Goal: Task Accomplishment & Management: Manage account settings

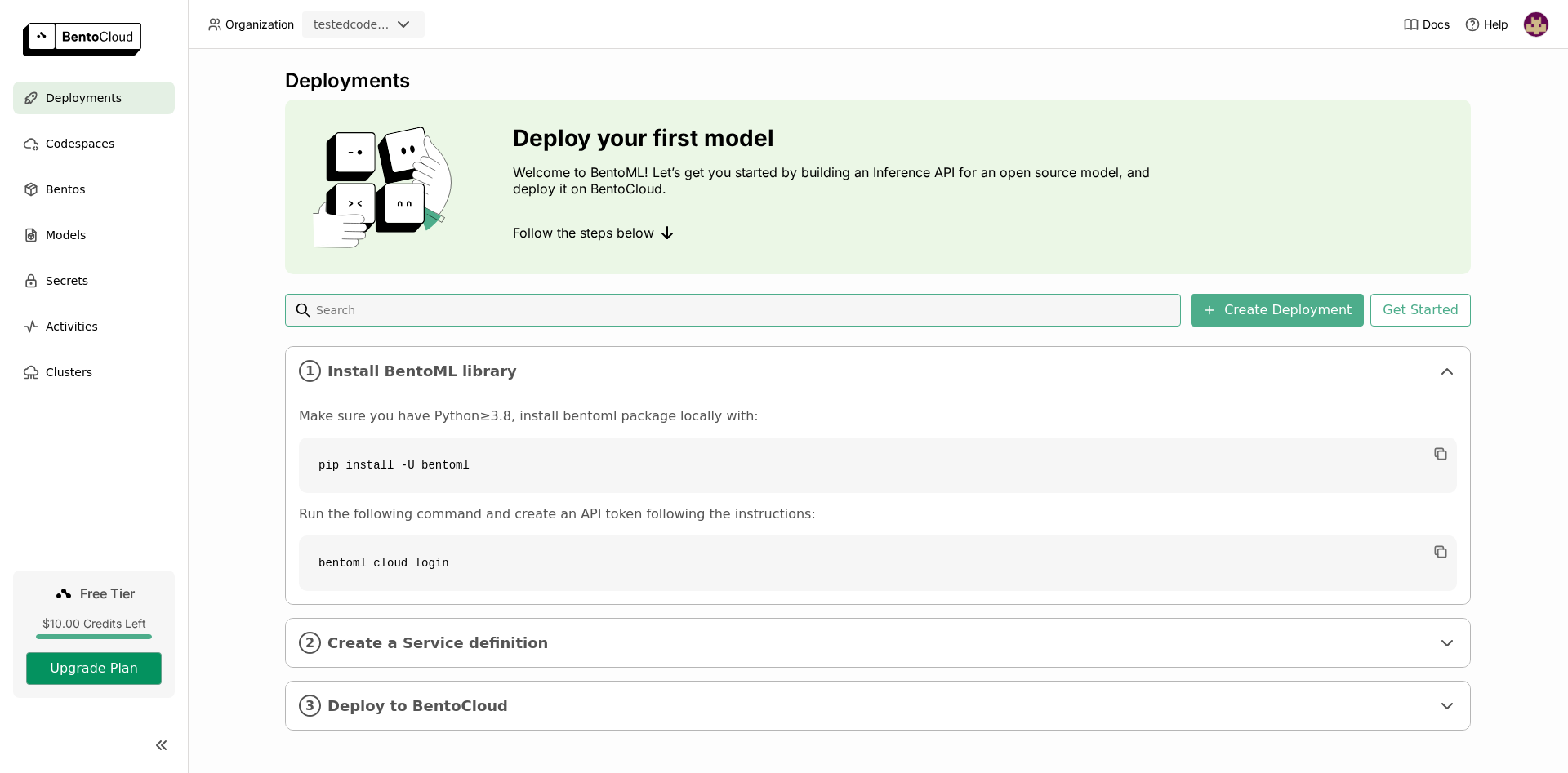
click at [124, 672] on button "Upgrade Plan" at bounding box center [93, 668] width 135 height 33
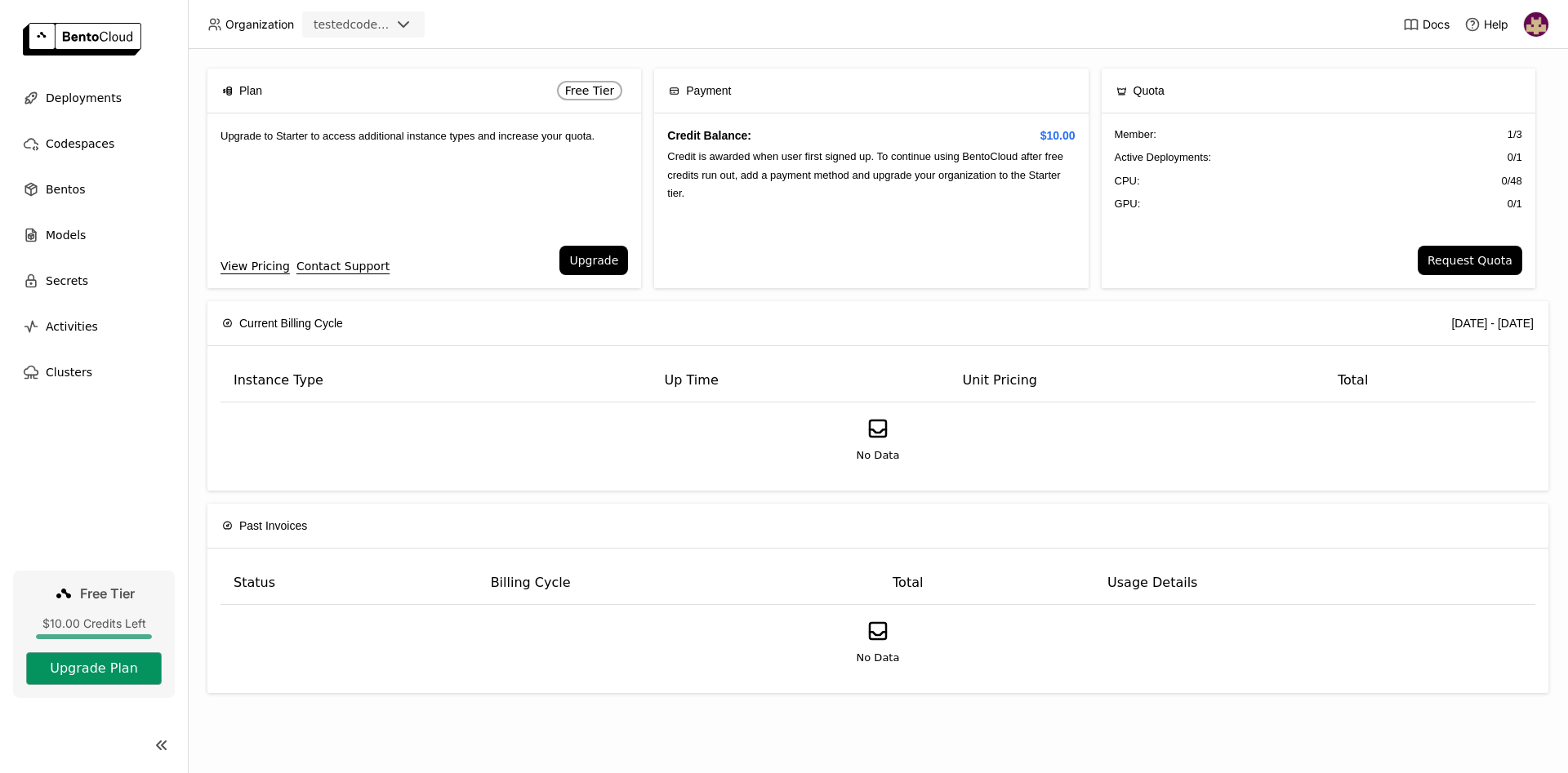
click at [138, 662] on button "Upgrade Plan" at bounding box center [93, 668] width 135 height 33
drag, startPoint x: 783, startPoint y: 175, endPoint x: 1025, endPoint y: 175, distance: 242.0
click at [1025, 175] on span "Credit is awarded when user first signed up. To continue using BentoCloud after…" at bounding box center [865, 174] width 396 height 49
click at [1041, 179] on span "Credit is awarded when user first signed up. To continue using BentoCloud after…" at bounding box center [865, 174] width 396 height 49
click at [121, 668] on button "Upgrade Plan" at bounding box center [93, 668] width 135 height 33
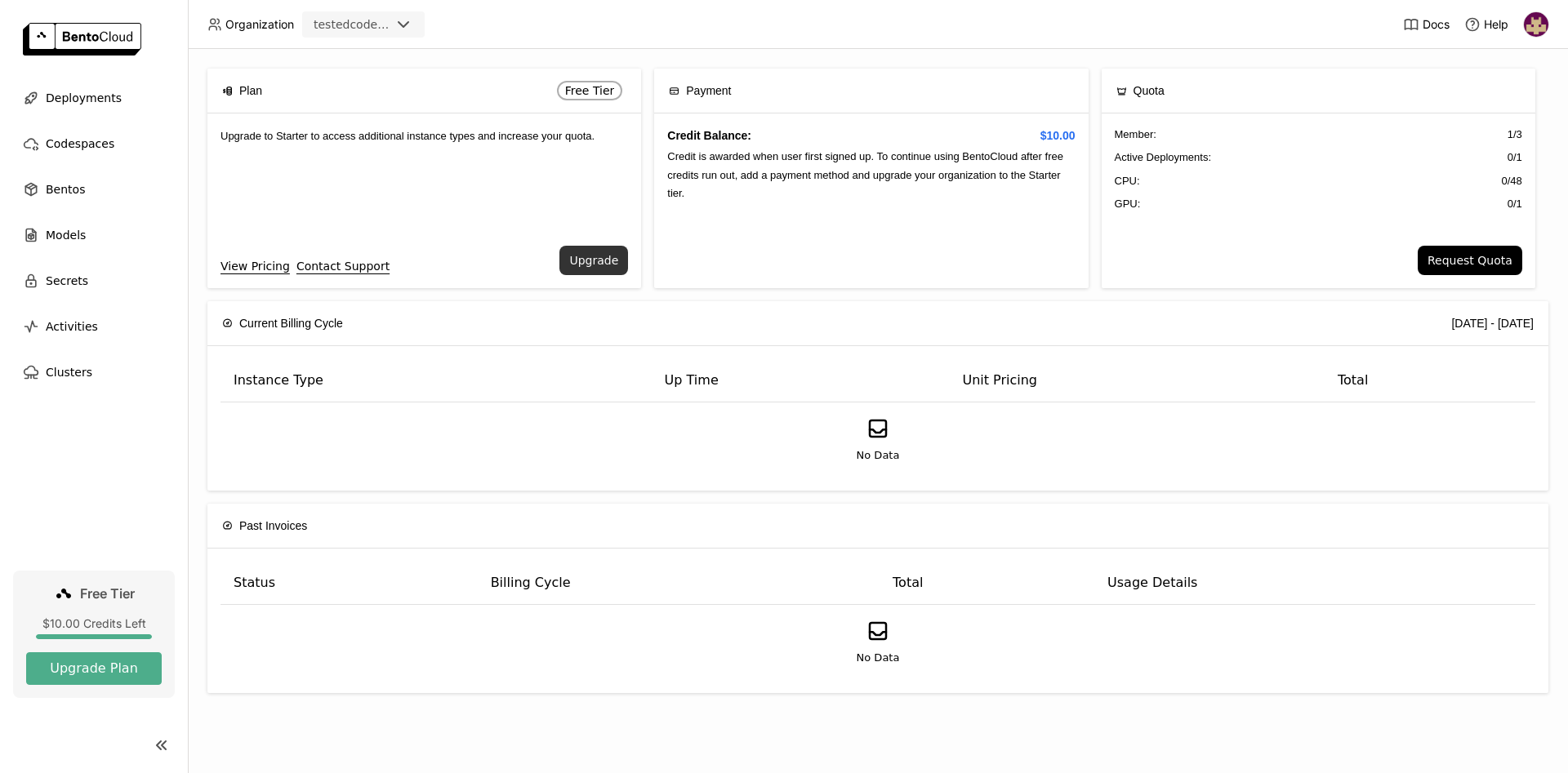
click at [601, 266] on button "Upgrade" at bounding box center [593, 260] width 69 height 30
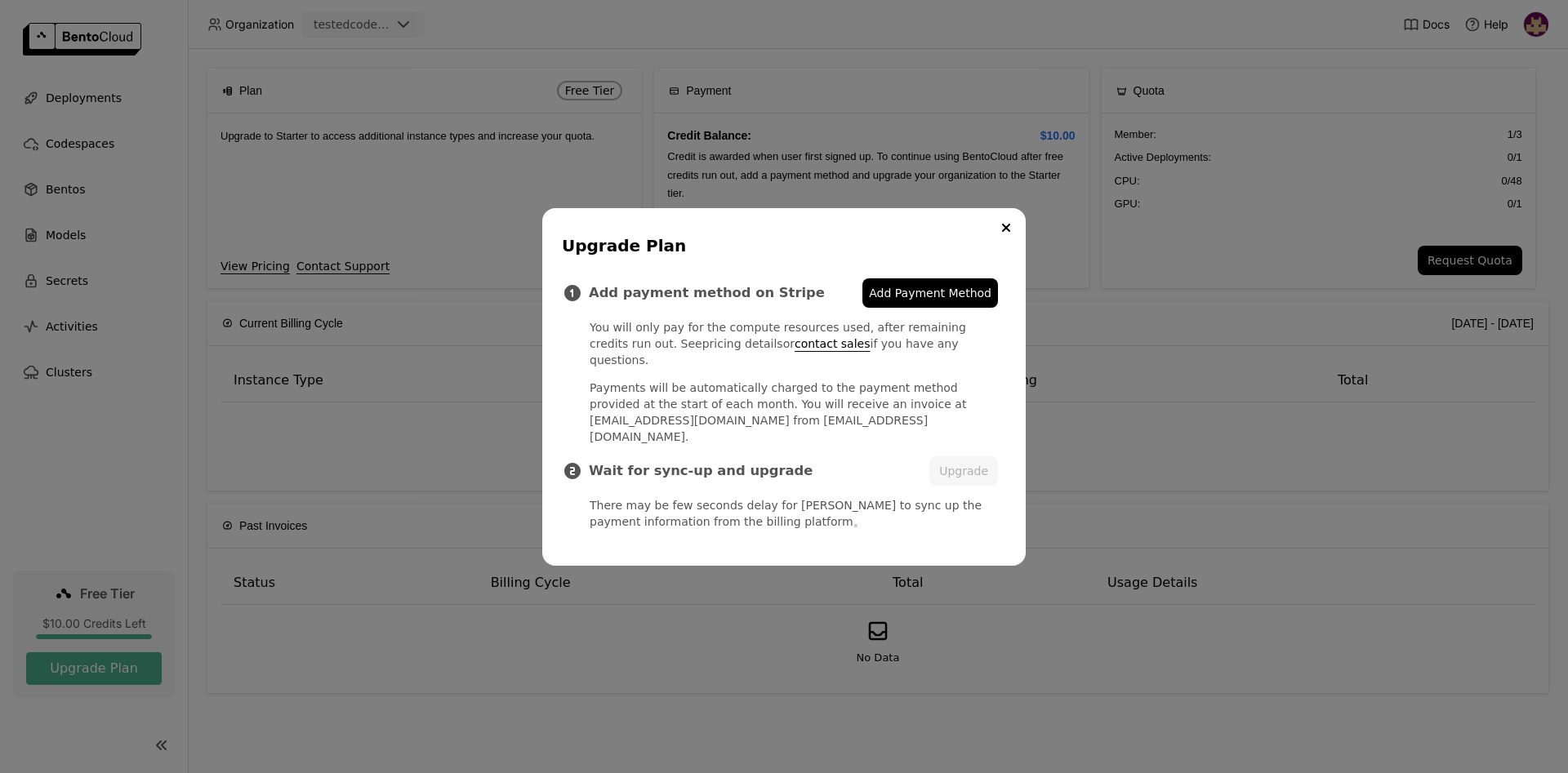
click at [703, 351] on link "pricing details" at bounding box center [743, 344] width 81 height 13
click at [1005, 232] on icon "Close" at bounding box center [1006, 227] width 8 height 8
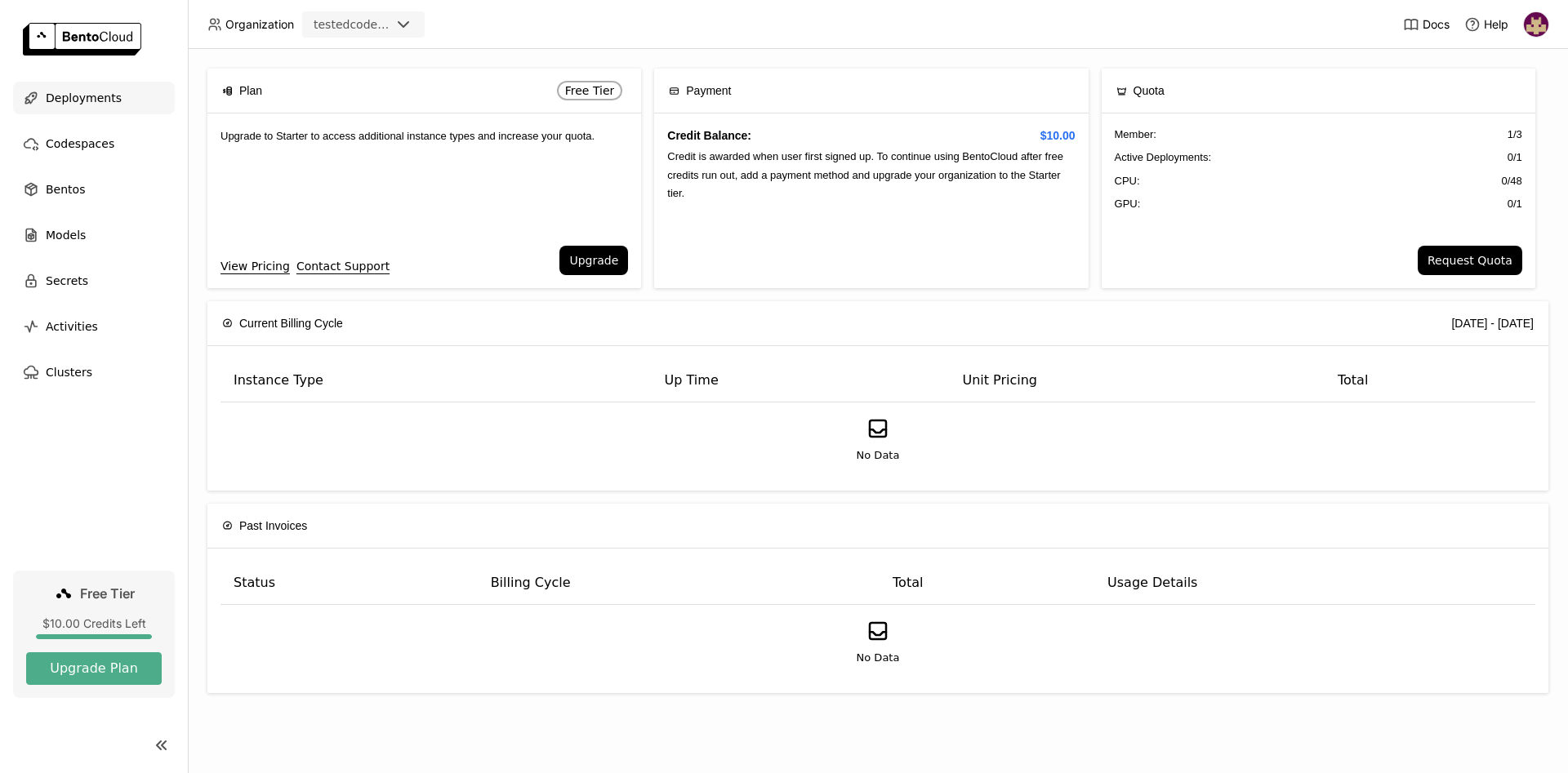
click at [110, 99] on span "Deployments" at bounding box center [83, 98] width 76 height 20
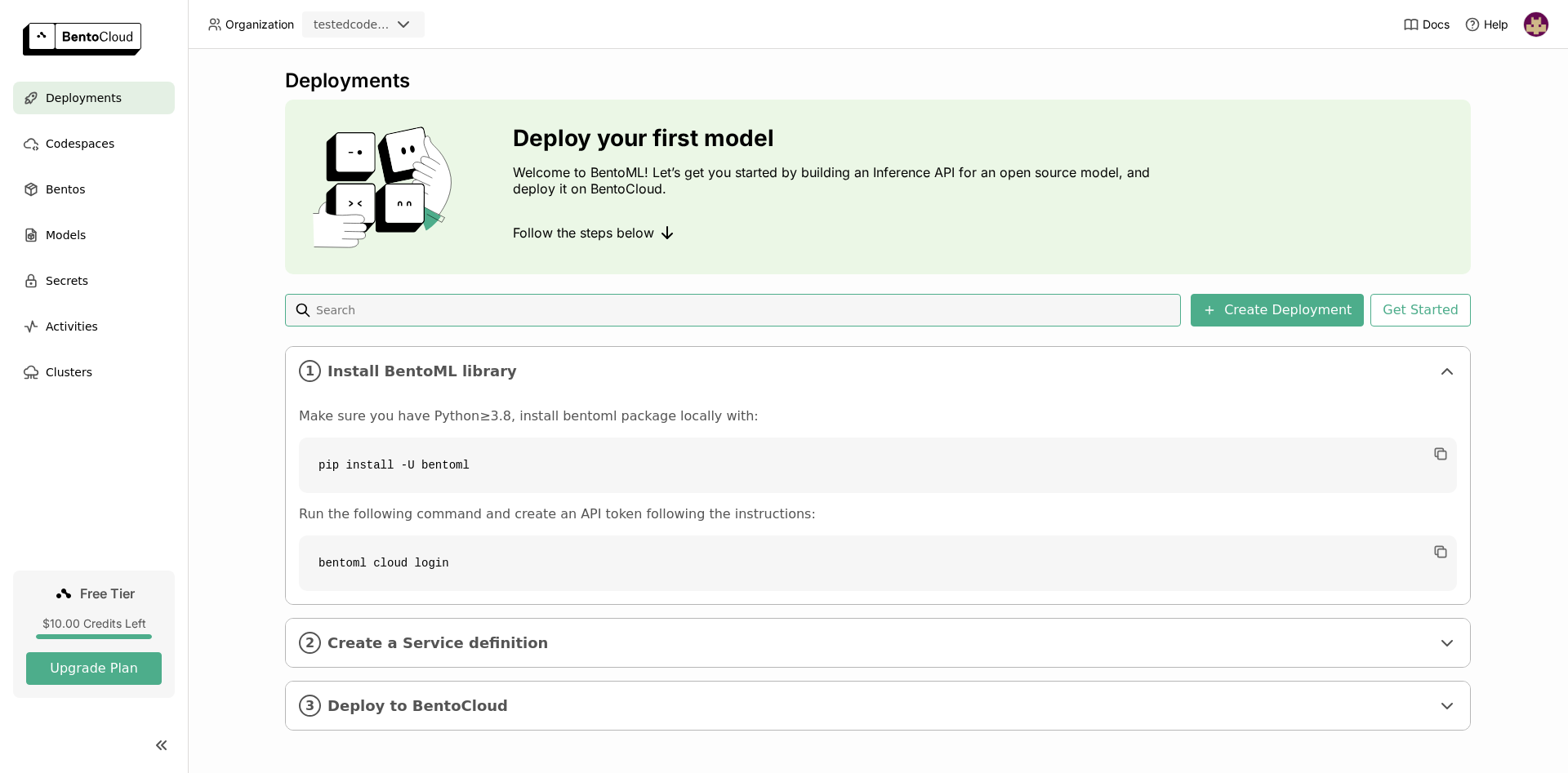
scroll to position [2, 0]
click at [507, 645] on span "Create a Service definition" at bounding box center [879, 641] width 1104 height 18
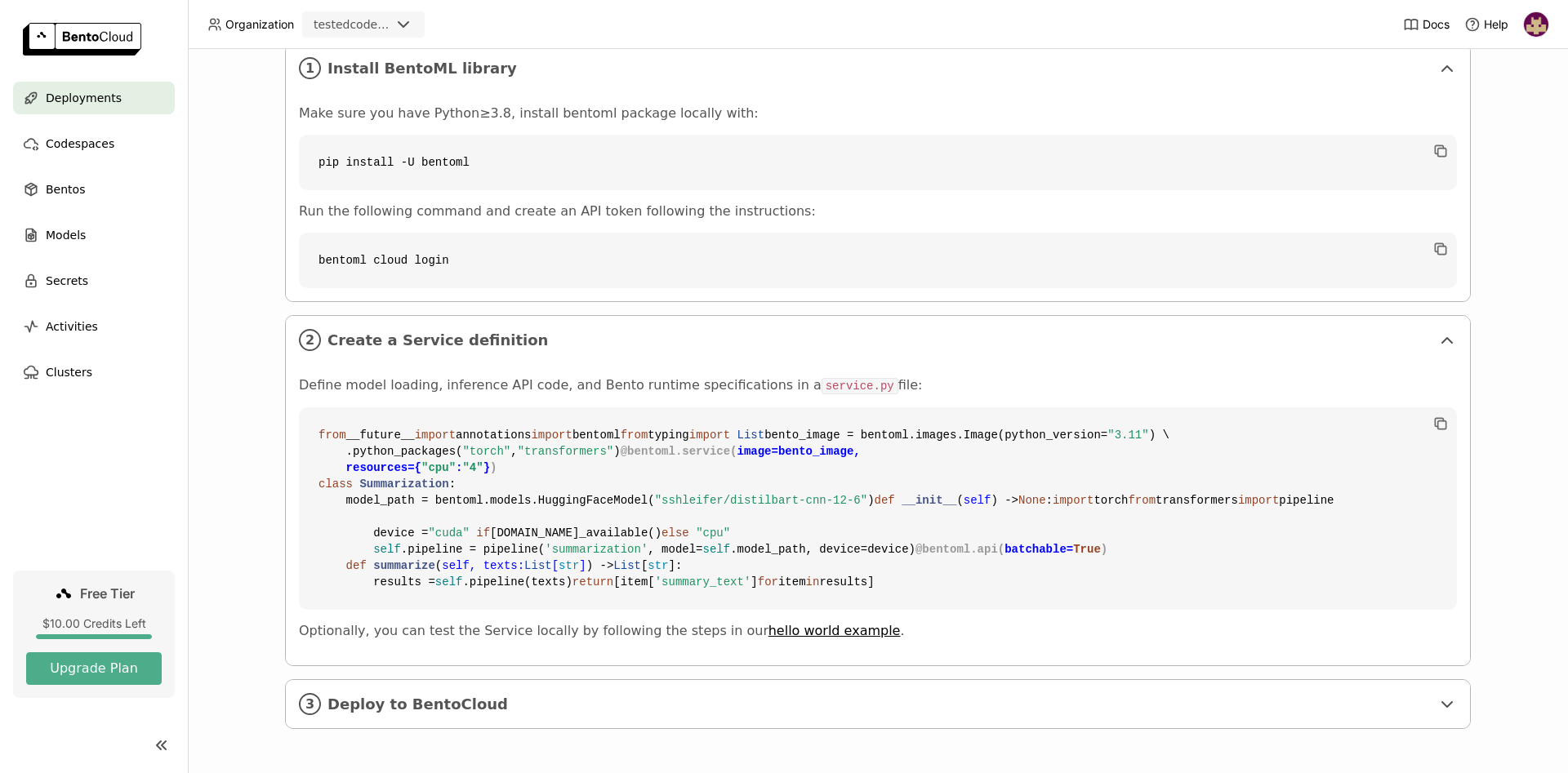
scroll to position [598, 0]
click at [463, 706] on span "Deploy to BentoCloud" at bounding box center [879, 705] width 1104 height 18
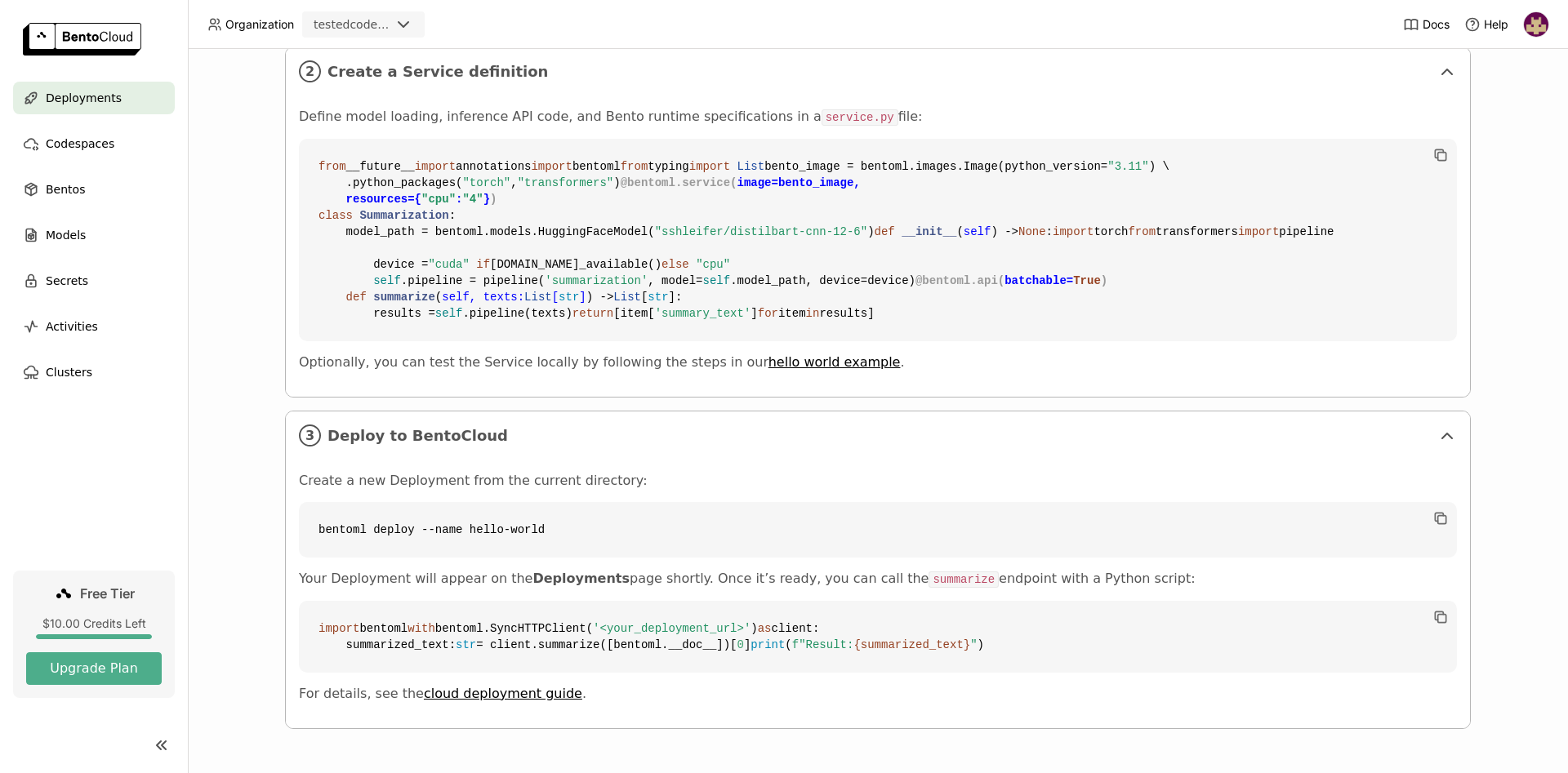
scroll to position [916, 0]
click at [108, 143] on div "Codespaces" at bounding box center [94, 143] width 162 height 33
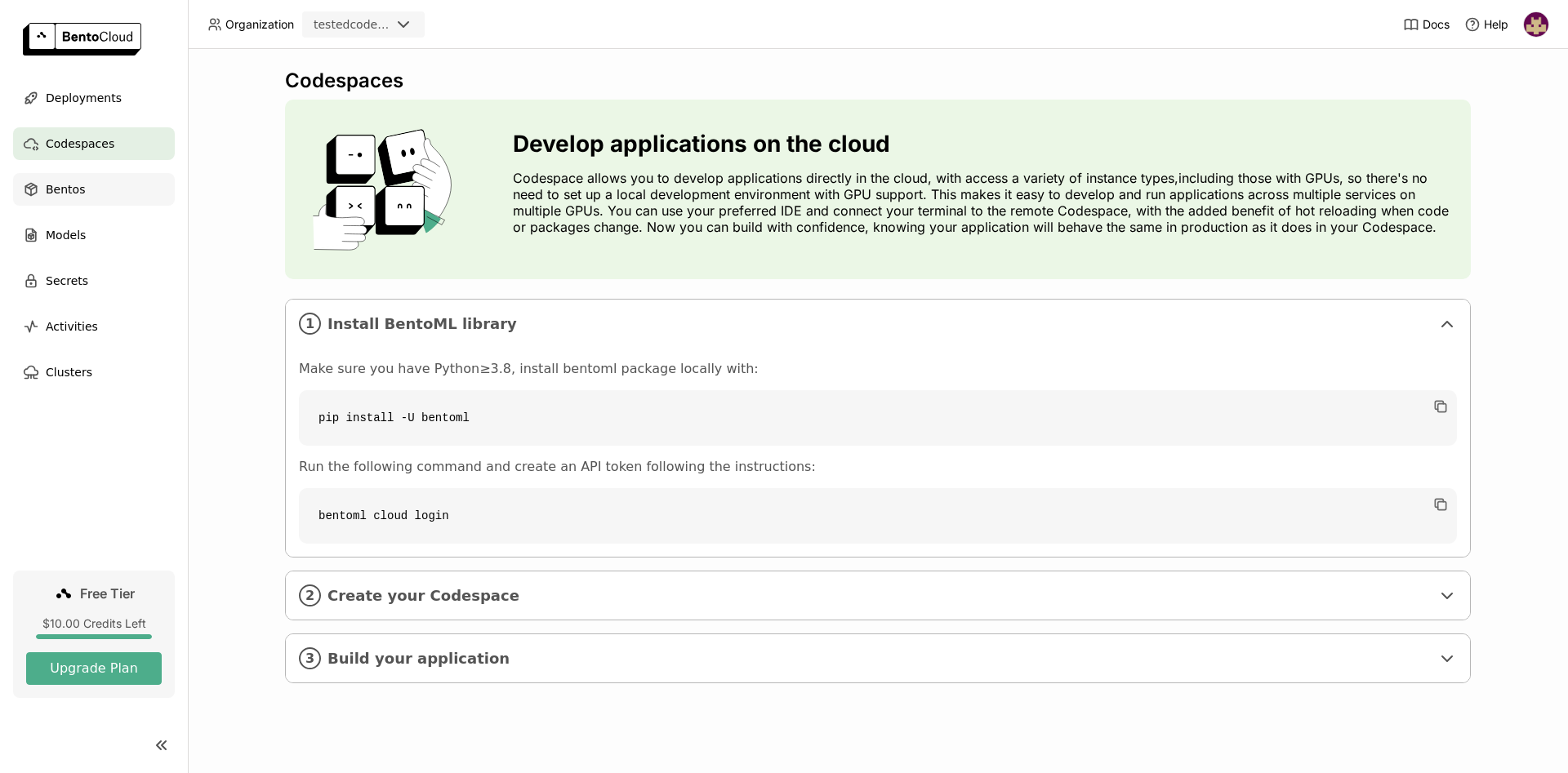
click at [73, 191] on span "Bentos" at bounding box center [65, 190] width 39 height 20
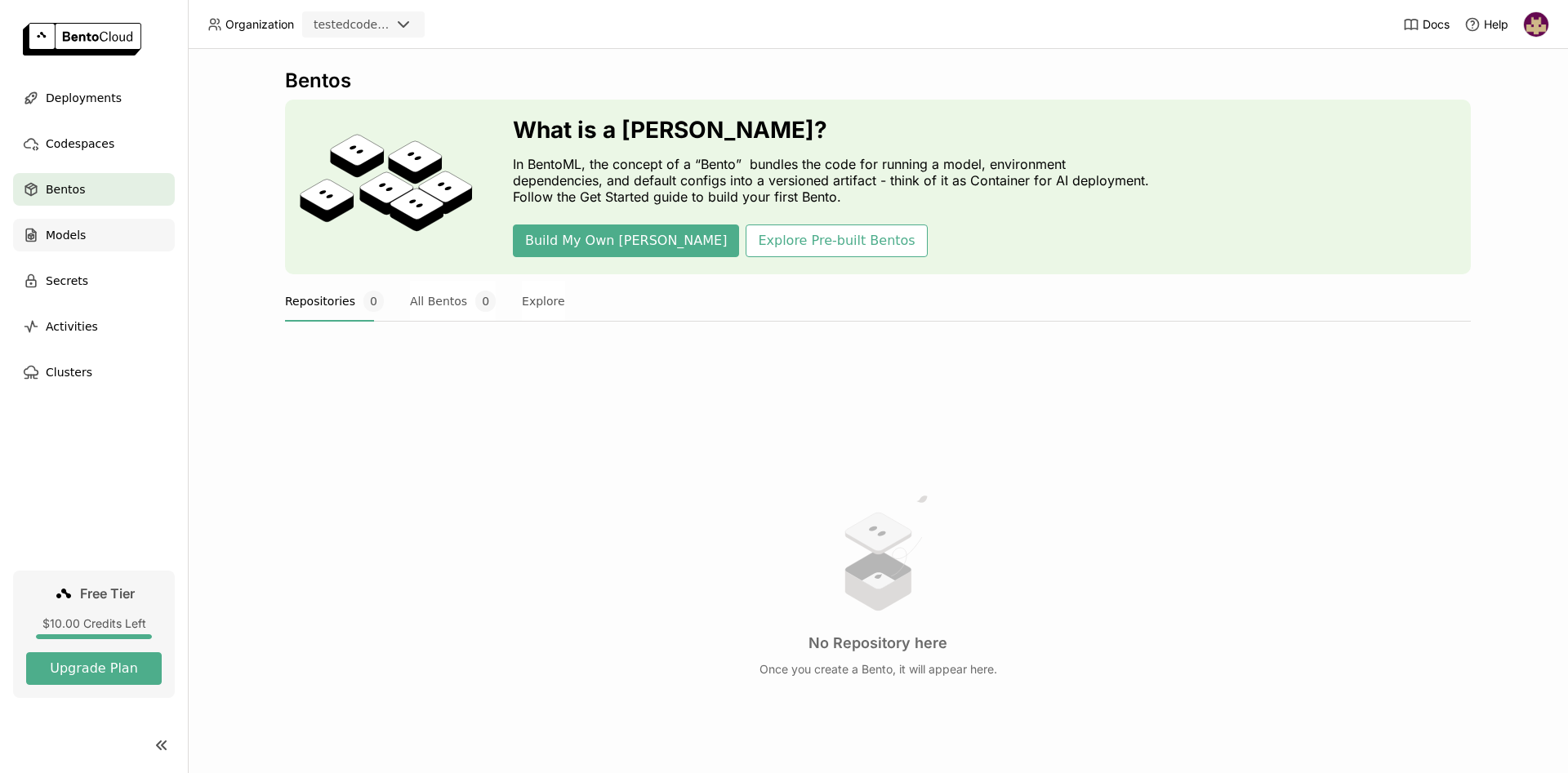
click at [79, 240] on span "Models" at bounding box center [65, 235] width 40 height 20
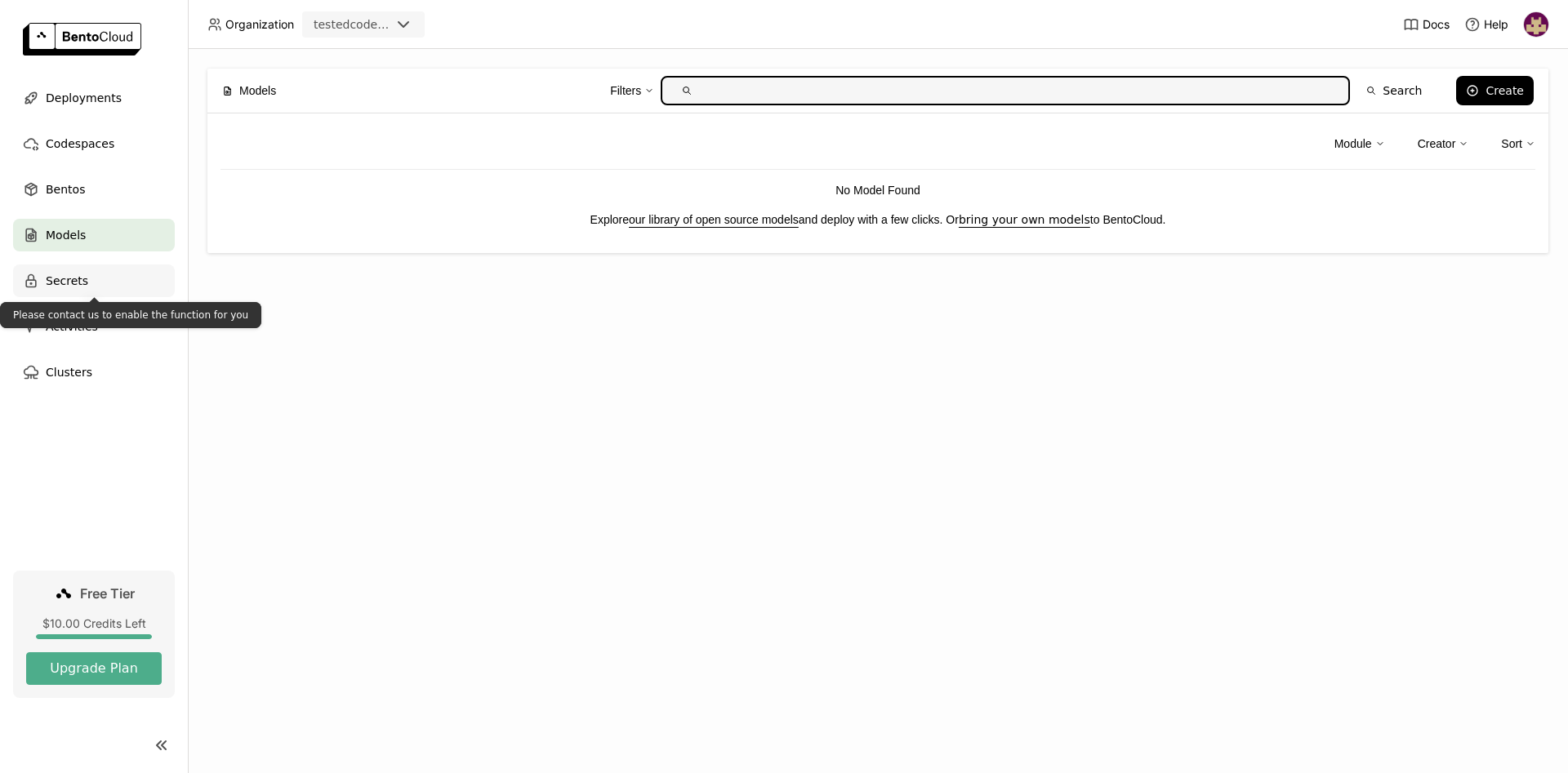
click at [99, 280] on div "Secrets" at bounding box center [94, 281] width 162 height 33
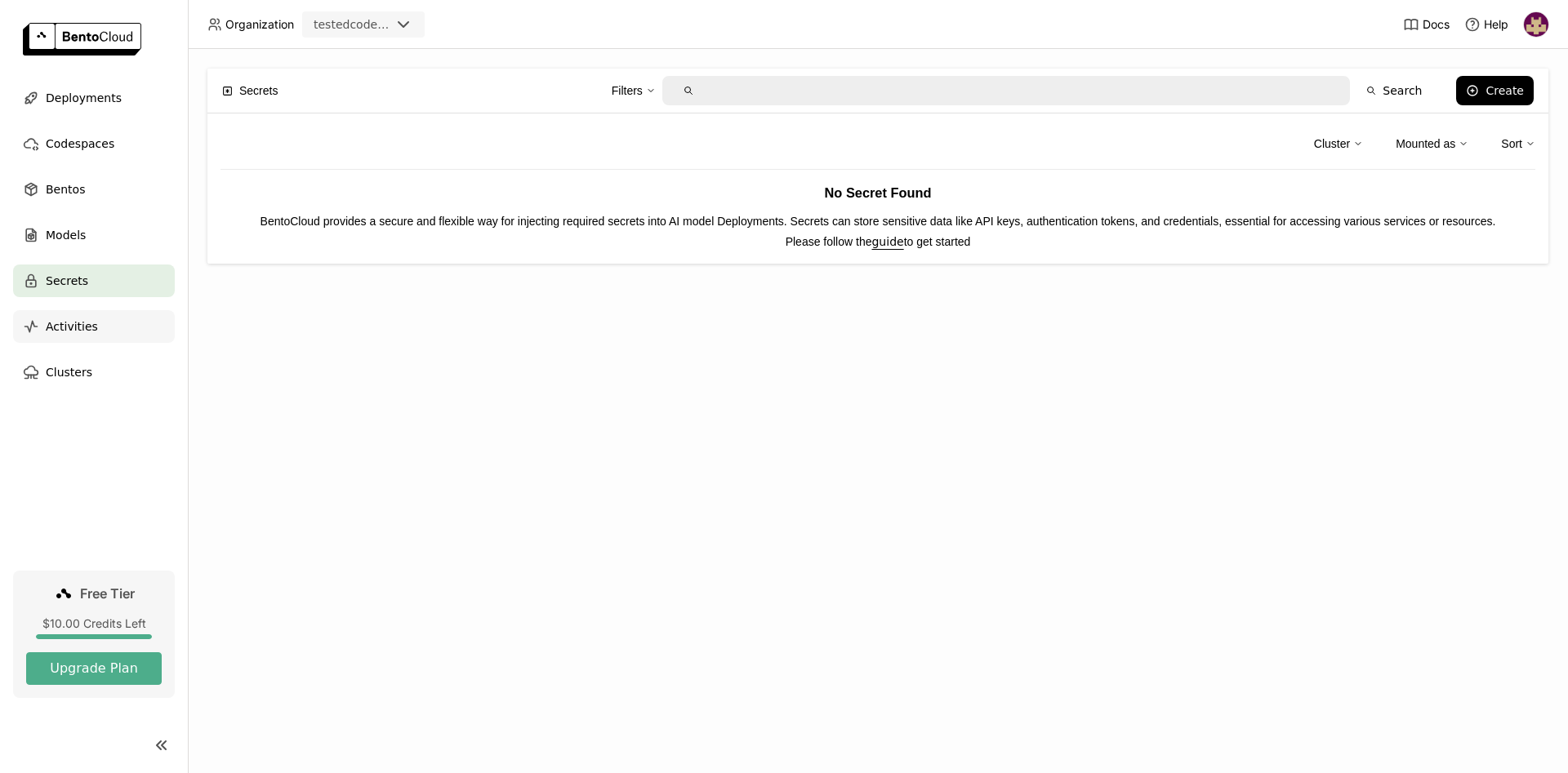
click at [108, 334] on div "Activities" at bounding box center [94, 327] width 162 height 33
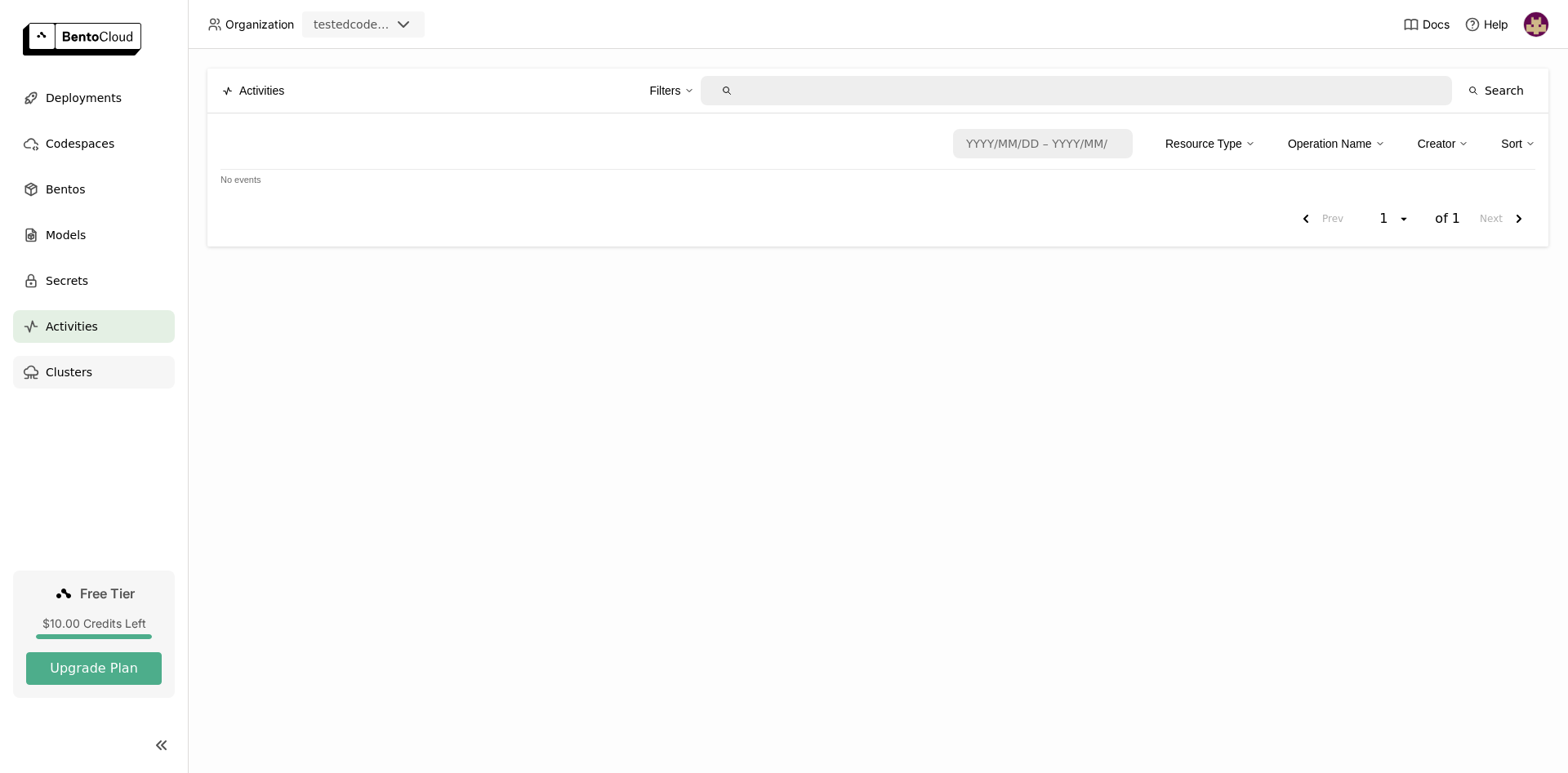
click at [89, 379] on div "Clusters" at bounding box center [94, 372] width 162 height 33
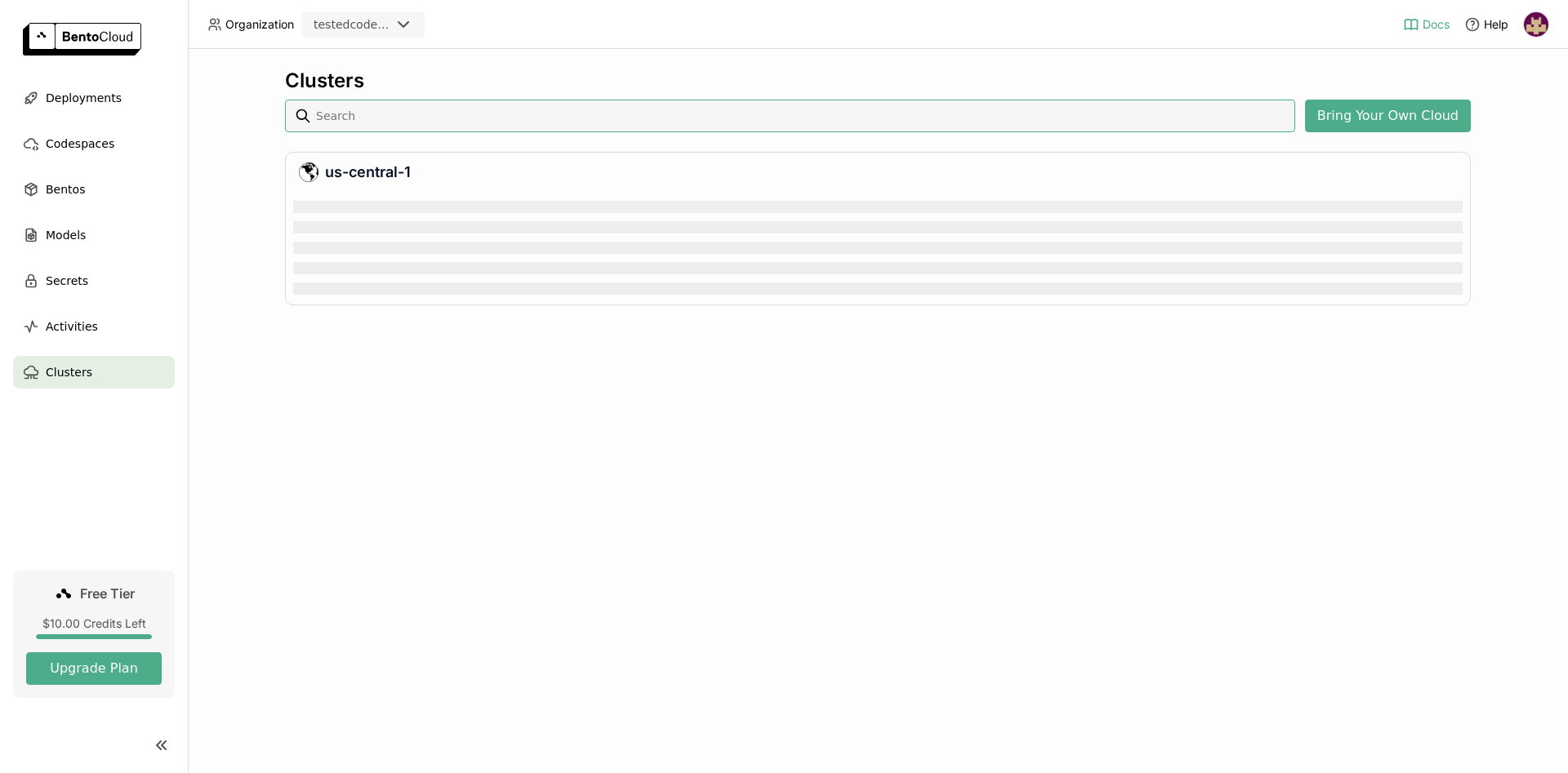
click at [1435, 29] on span "Docs" at bounding box center [1436, 24] width 27 height 14
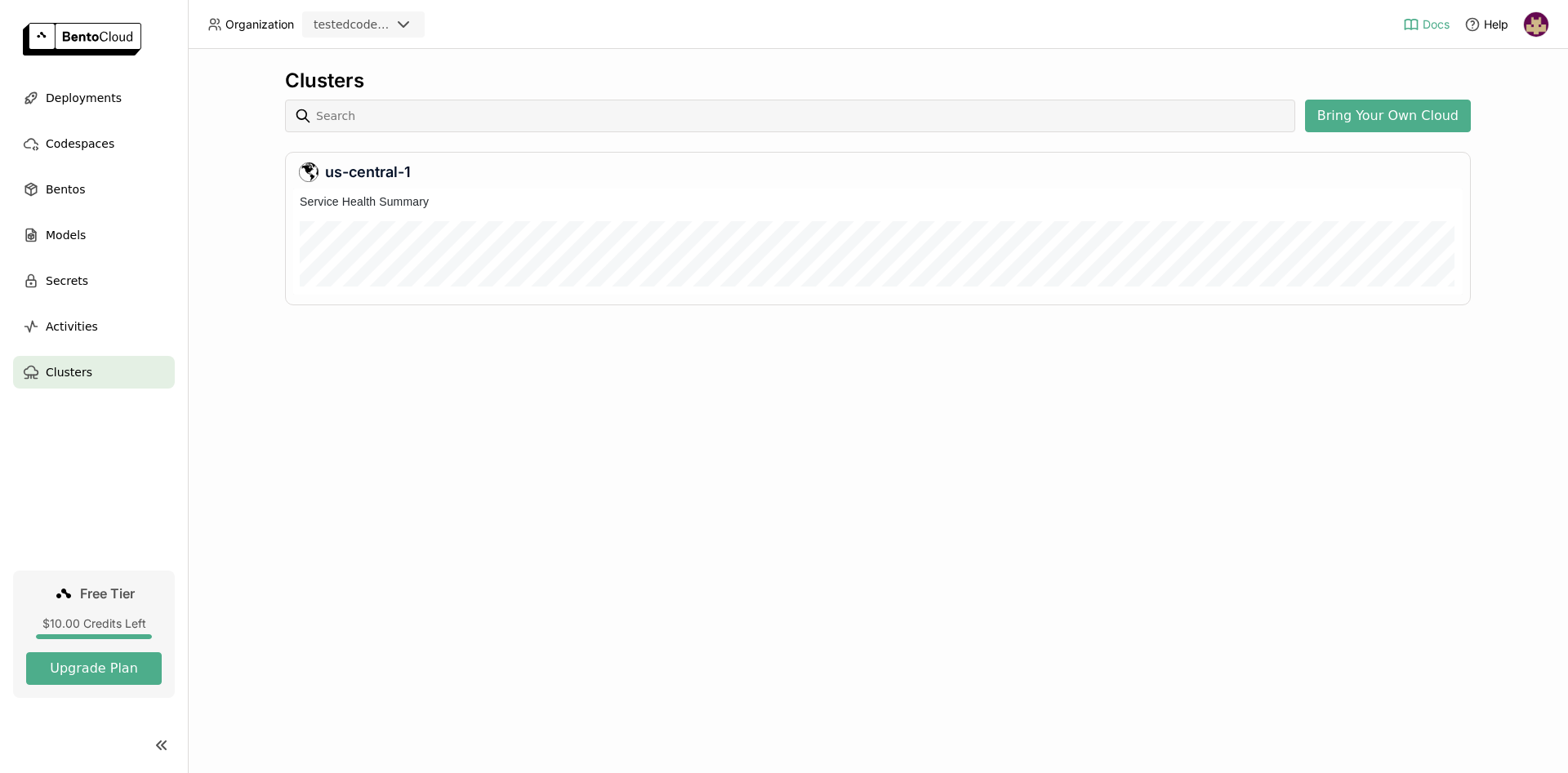
scroll to position [1, 1]
click at [87, 97] on span "Deployments" at bounding box center [83, 98] width 76 height 20
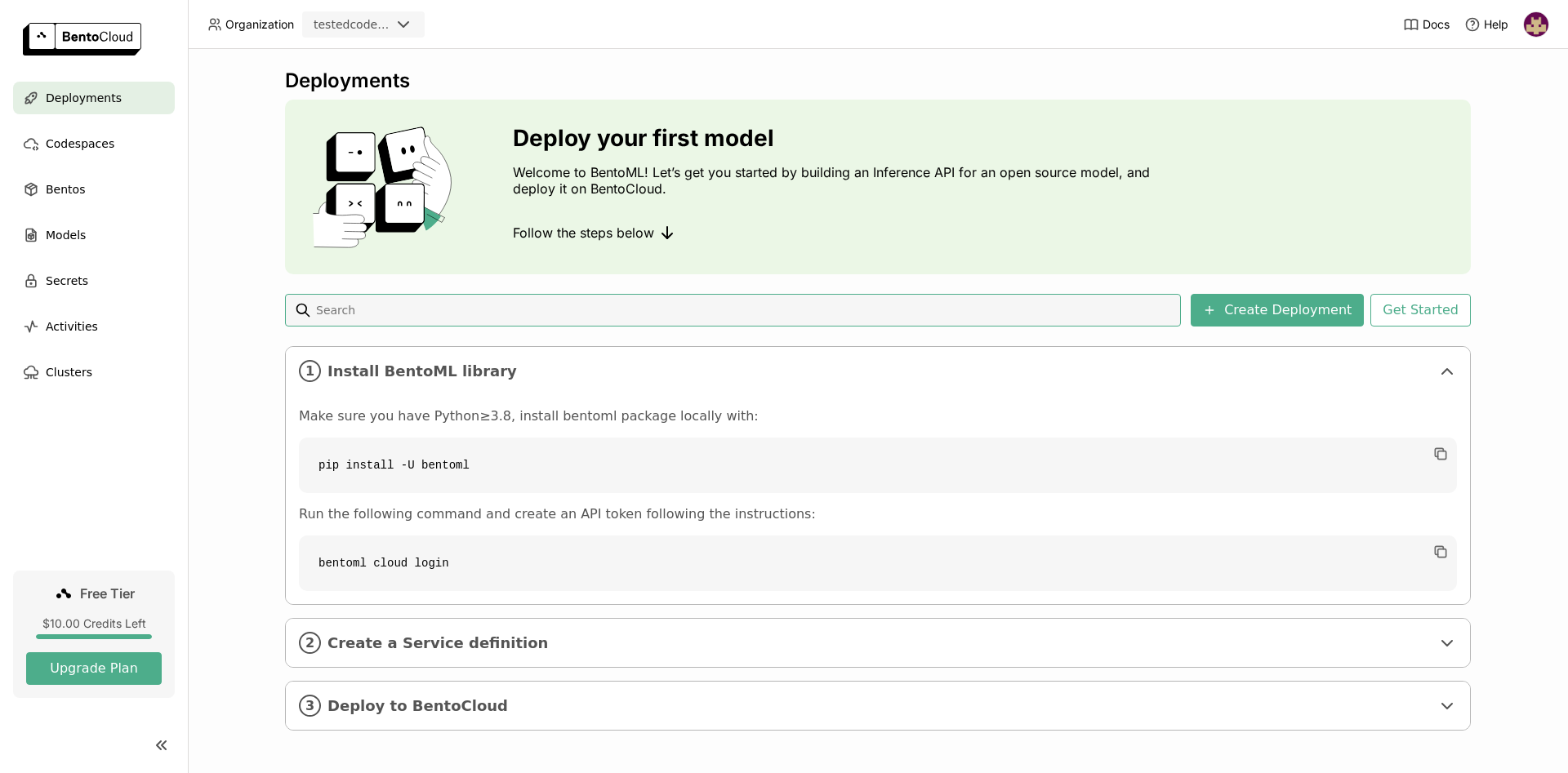
scroll to position [2, 0]
click at [404, 646] on span "Create a Service definition" at bounding box center [879, 641] width 1104 height 18
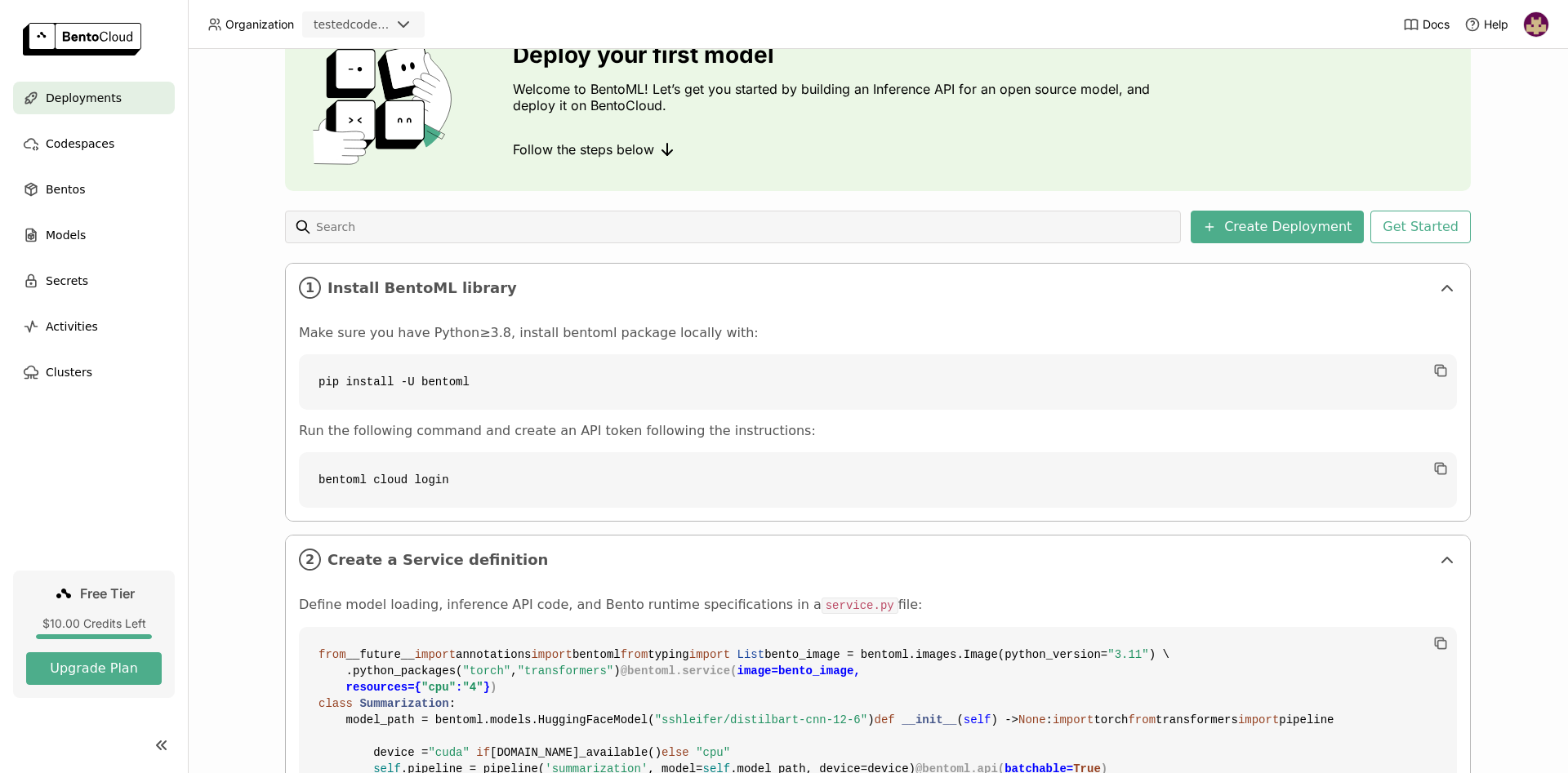
scroll to position [0, 0]
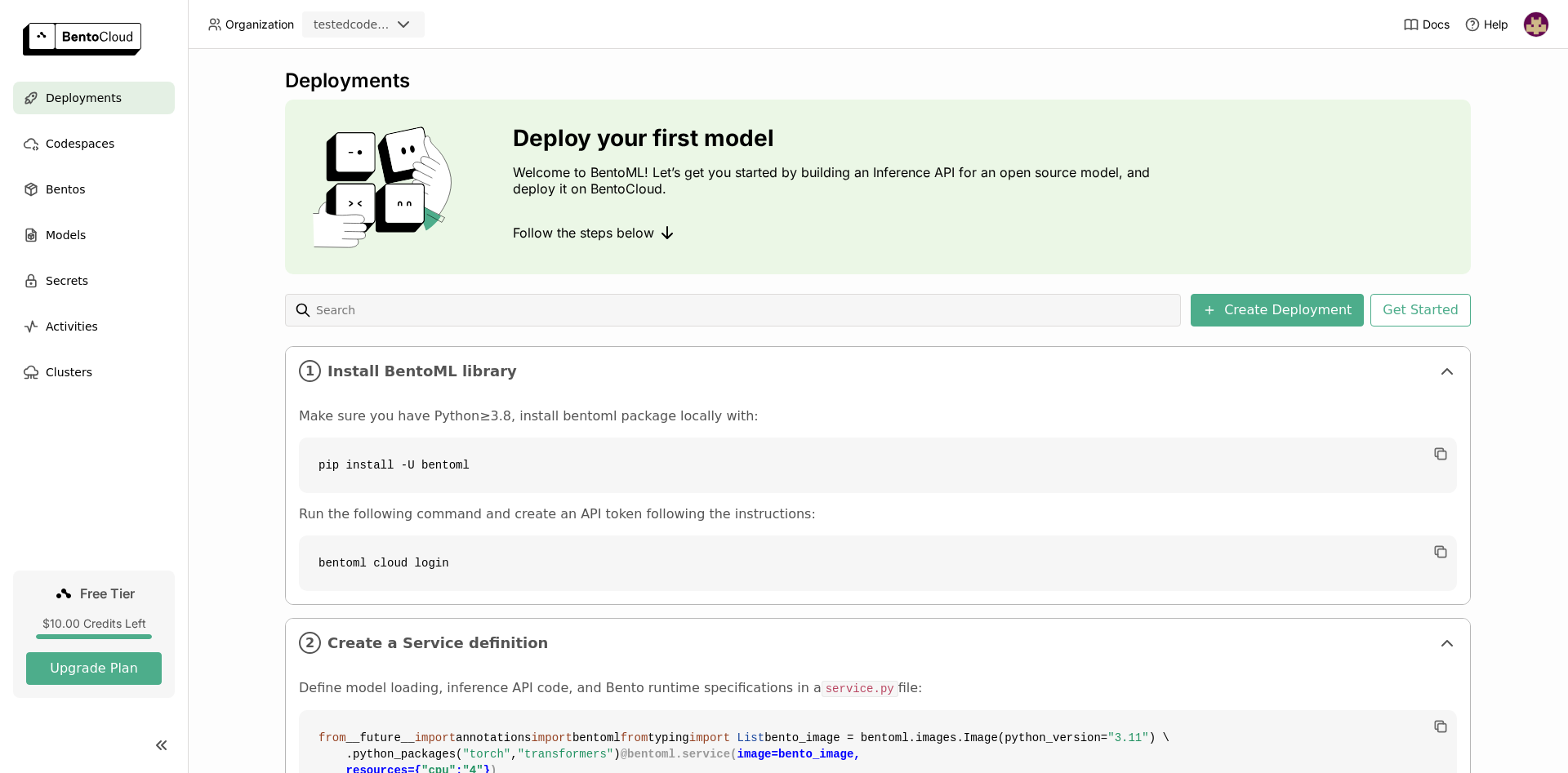
click at [1534, 27] on img at bounding box center [1536, 24] width 24 height 24
click at [1128, 82] on div "Deployments" at bounding box center [878, 81] width 1186 height 24
click at [138, 666] on button "Upgrade Plan" at bounding box center [93, 668] width 135 height 33
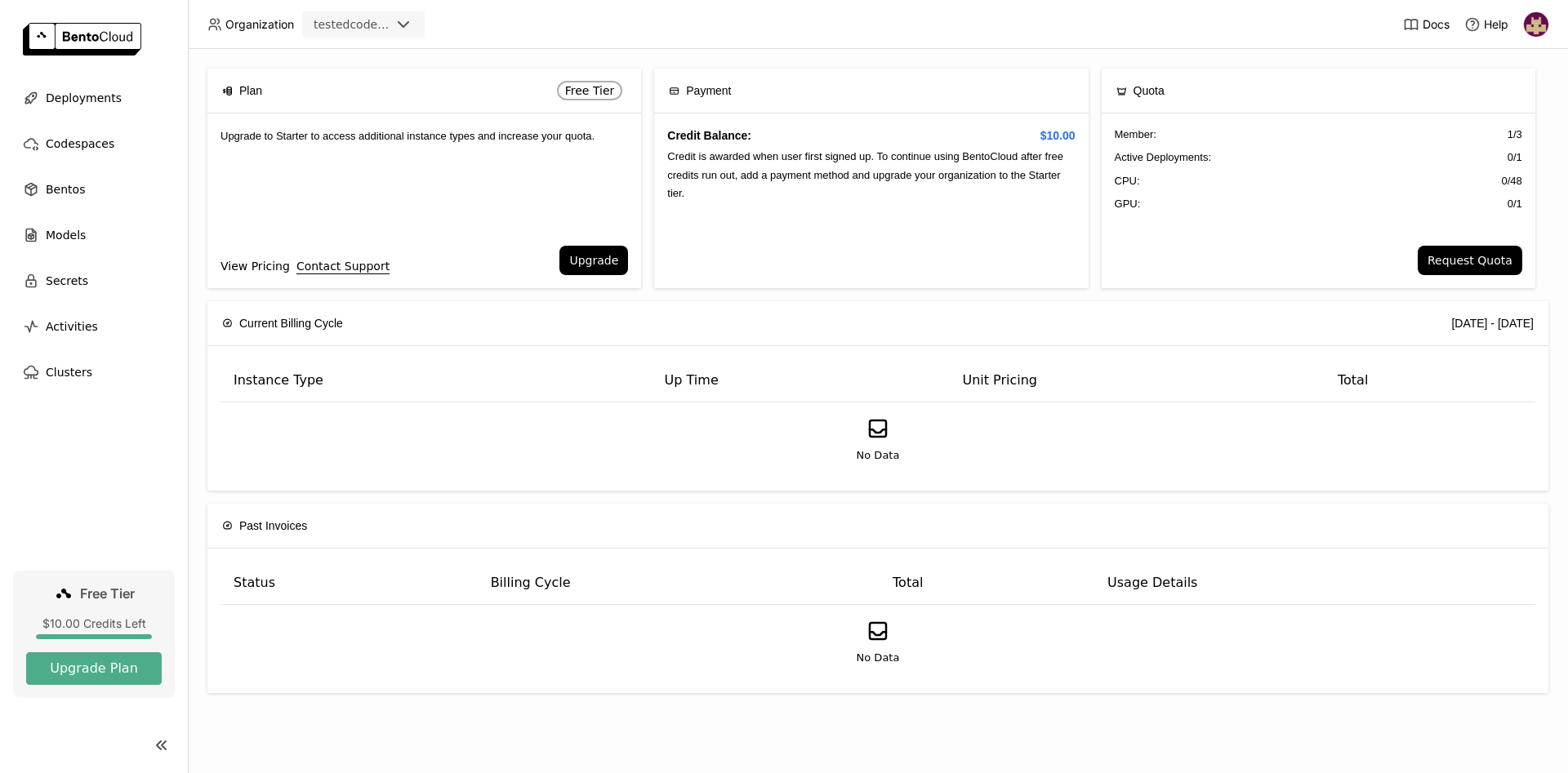
click at [264, 265] on link "View Pricing" at bounding box center [255, 266] width 70 height 18
click at [1533, 32] on img at bounding box center [1536, 24] width 24 height 24
click at [1500, 132] on span "Settings" at bounding box center [1505, 132] width 42 height 14
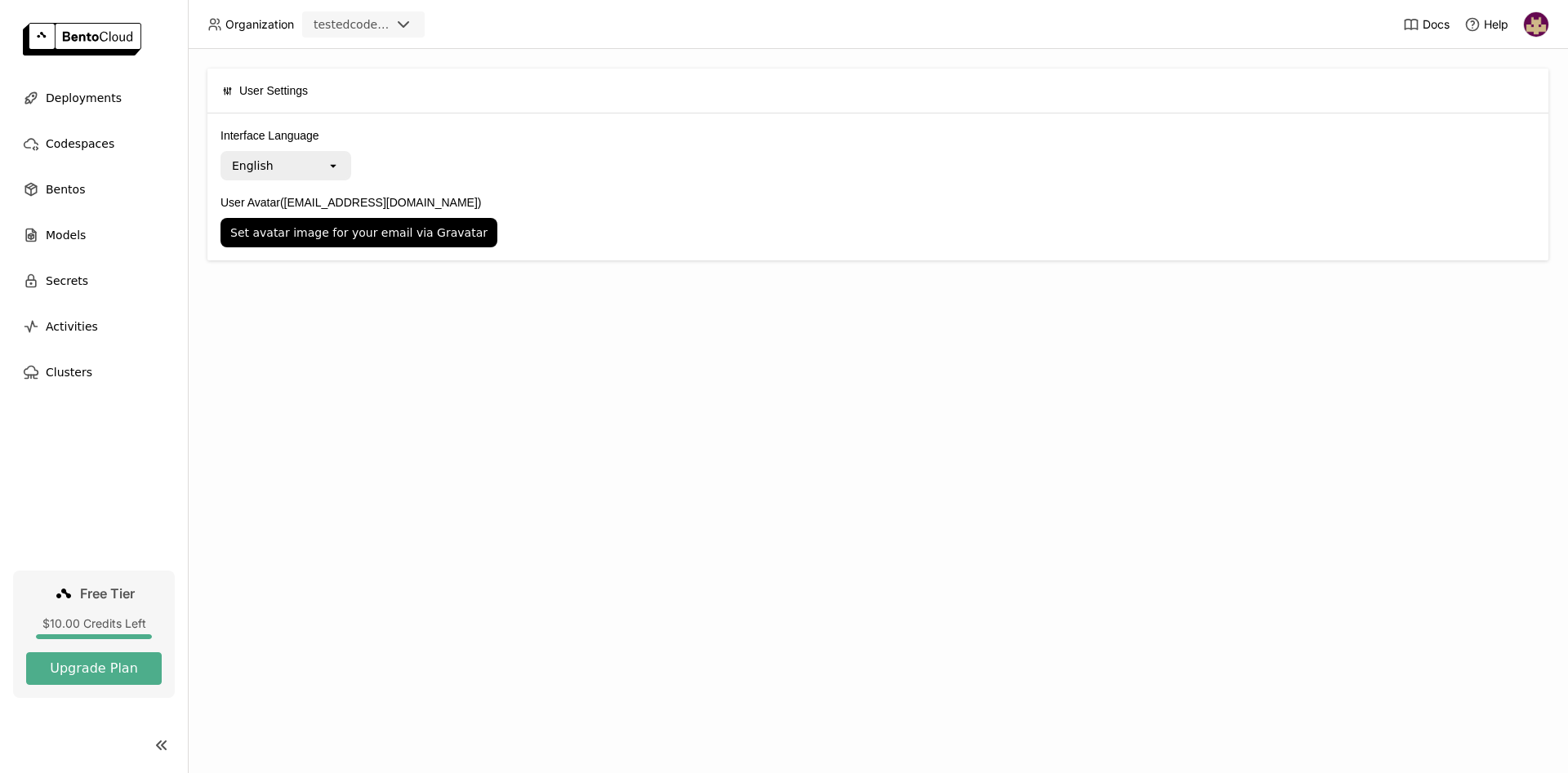
drag, startPoint x: 653, startPoint y: 332, endPoint x: 522, endPoint y: 310, distance: 132.8
click at [649, 332] on div "User Settings Interface Language English open User Avatar ([EMAIL_ADDRESS][DOMA…" at bounding box center [878, 412] width 1380 height 725
click at [135, 98] on div "Deployments" at bounding box center [94, 98] width 162 height 33
